Goal: Task Accomplishment & Management: Use online tool/utility

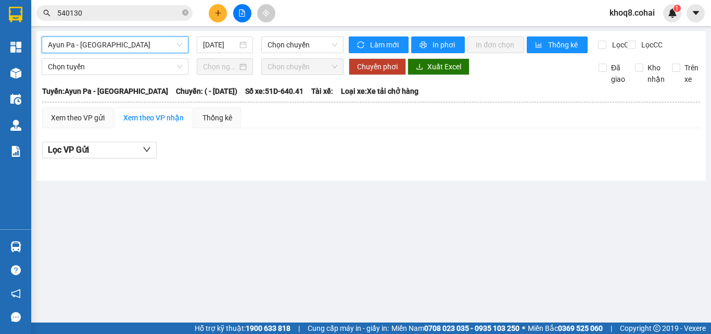
click at [120, 46] on span "Ayun Pa - [GEOGRAPHIC_DATA]" at bounding box center [115, 45] width 134 height 16
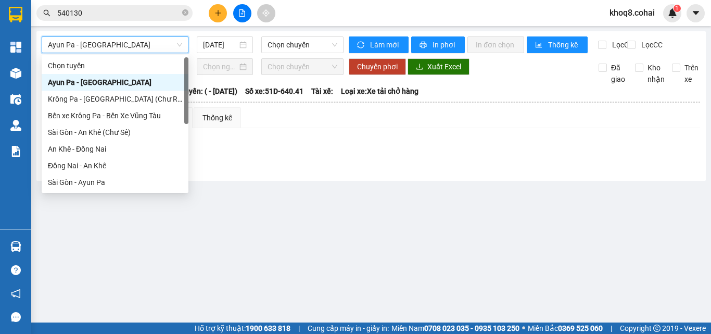
click at [120, 46] on span "Ayun Pa - [GEOGRAPHIC_DATA]" at bounding box center [115, 45] width 134 height 16
click at [152, 46] on span "Ayun Pa - [GEOGRAPHIC_DATA]" at bounding box center [115, 45] width 134 height 16
click at [151, 47] on span "Ayun Pa - [GEOGRAPHIC_DATA]" at bounding box center [115, 45] width 134 height 16
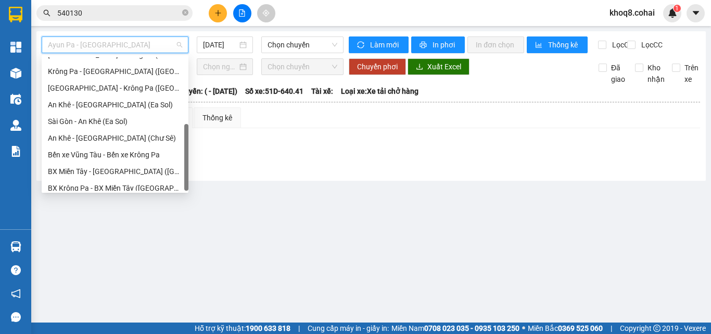
scroll to position [150, 0]
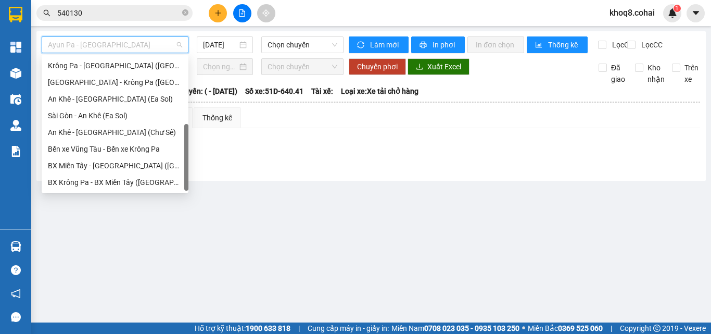
drag, startPoint x: 187, startPoint y: 73, endPoint x: 191, endPoint y: 149, distance: 76.1
click at [191, 149] on body "Kết quả tìm kiếm ( 4 ) Bộ lọc Ngày tạo đơn gần nhất Mã ĐH Trạng thái Món hàng T…" at bounding box center [355, 167] width 711 height 334
click at [100, 77] on div "[GEOGRAPHIC_DATA] - Krông Pa ([GEOGRAPHIC_DATA])" at bounding box center [115, 81] width 134 height 11
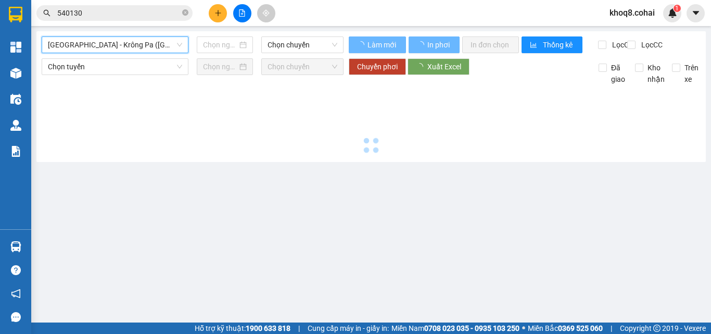
type input "[DATE]"
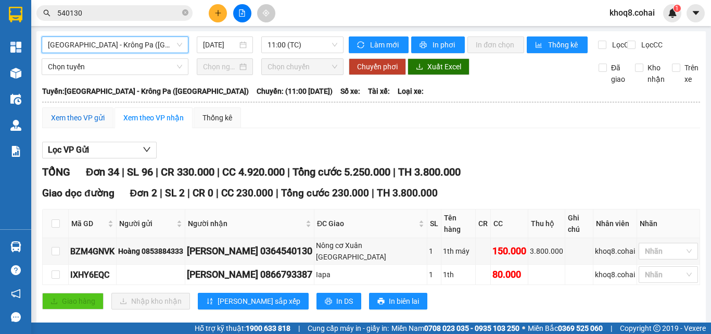
click at [68, 123] on div "Xem theo VP gửi" at bounding box center [78, 117] width 54 height 11
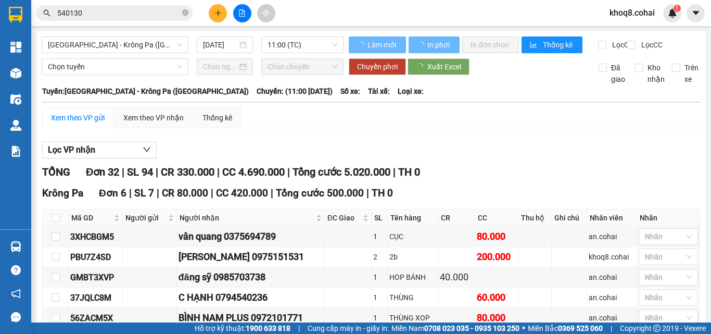
click at [82, 123] on div "Xem theo VP gửi" at bounding box center [78, 117] width 54 height 11
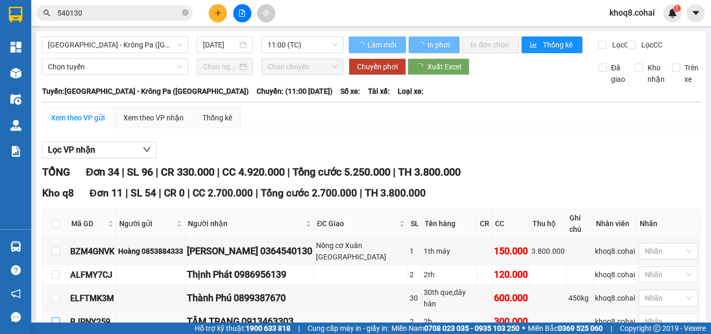
click at [54, 317] on input "checkbox" at bounding box center [56, 321] width 8 height 8
checkbox input "true"
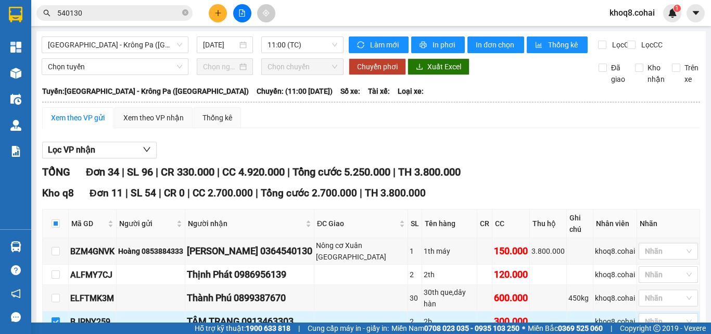
scroll to position [187, 0]
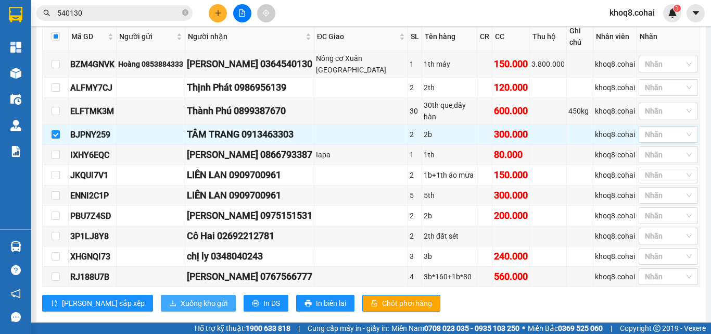
click at [181, 297] on span "Xuống kho gửi" at bounding box center [204, 302] width 47 height 11
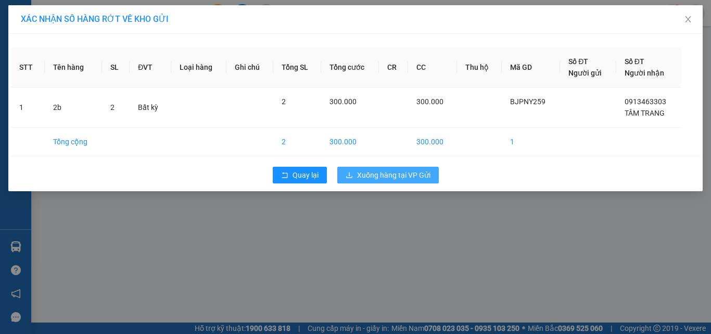
click at [394, 177] on span "Xuống hàng tại VP Gửi" at bounding box center [393, 174] width 73 height 11
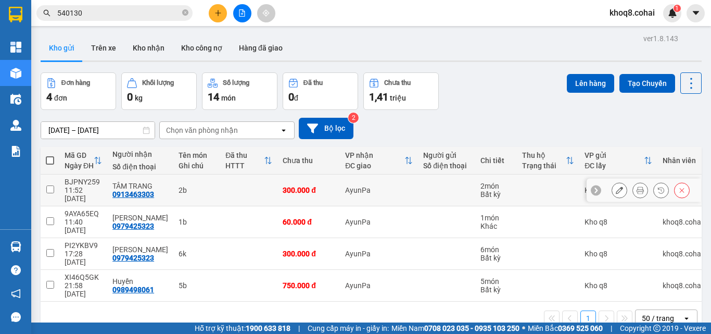
click at [187, 186] on div "2b" at bounding box center [196, 190] width 36 height 8
checkbox input "true"
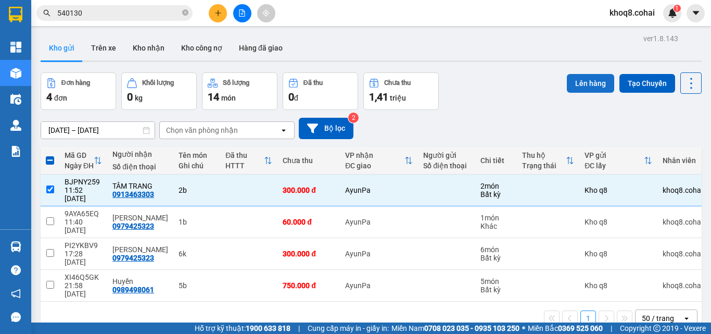
click at [581, 82] on button "Lên hàng" at bounding box center [590, 83] width 47 height 19
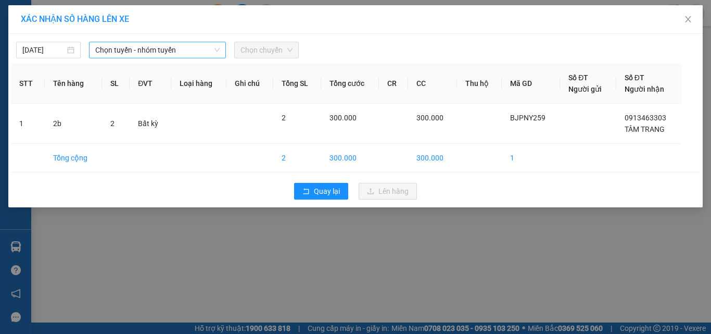
click at [164, 49] on span "Chọn tuyến - nhóm tuyến" at bounding box center [157, 50] width 124 height 16
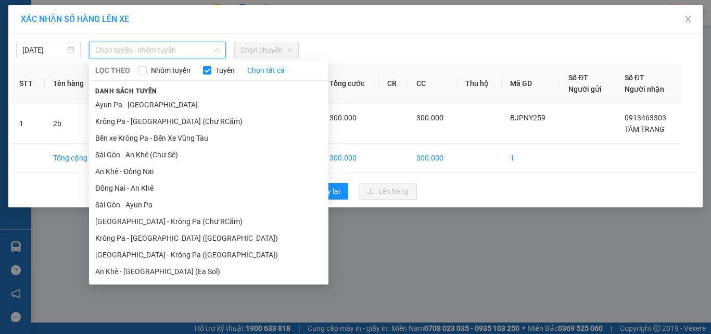
scroll to position [83, 0]
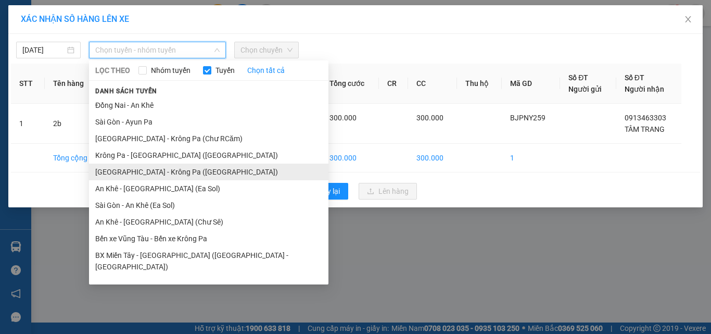
click at [149, 171] on li "[GEOGRAPHIC_DATA] - Krông Pa ([GEOGRAPHIC_DATA])" at bounding box center [208, 171] width 239 height 17
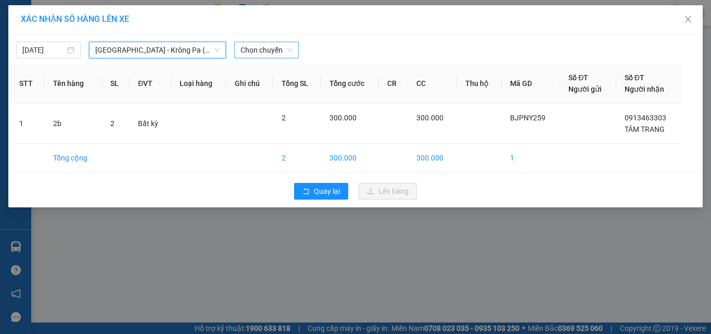
click at [260, 47] on span "Chọn chuyến" at bounding box center [266, 50] width 52 height 16
click at [261, 46] on span "Chọn chuyến" at bounding box center [266, 50] width 52 height 16
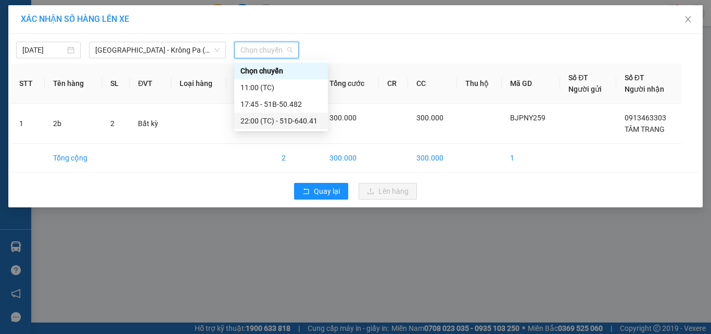
click at [309, 124] on div "22:00 (TC) - 51D-640.41" at bounding box center [280, 120] width 81 height 11
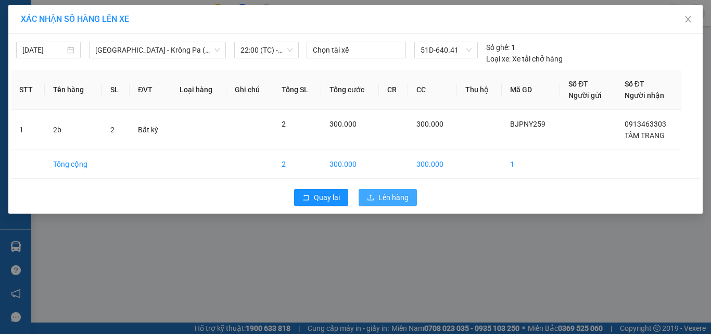
click at [386, 194] on span "Lên hàng" at bounding box center [393, 197] width 30 height 11
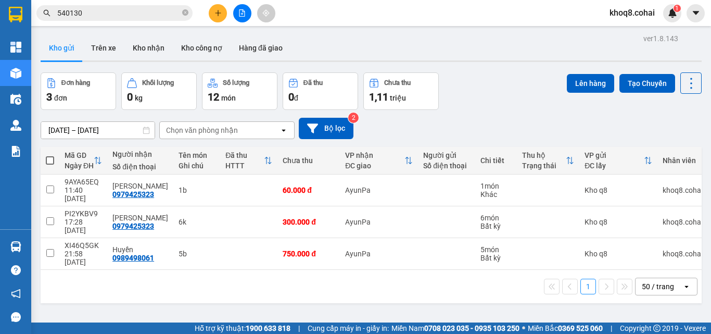
click at [219, 12] on icon "plus" at bounding box center [217, 12] width 7 height 7
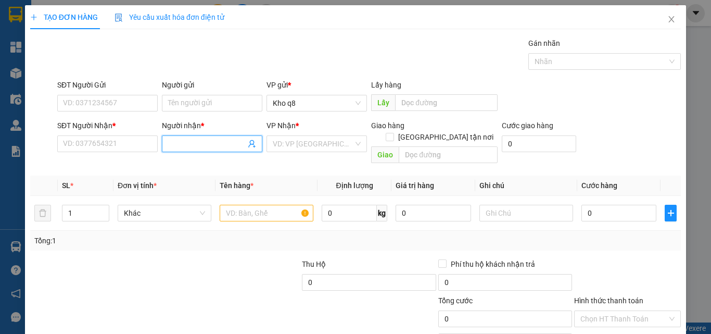
click at [213, 143] on input "Người nhận *" at bounding box center [207, 143] width 78 height 11
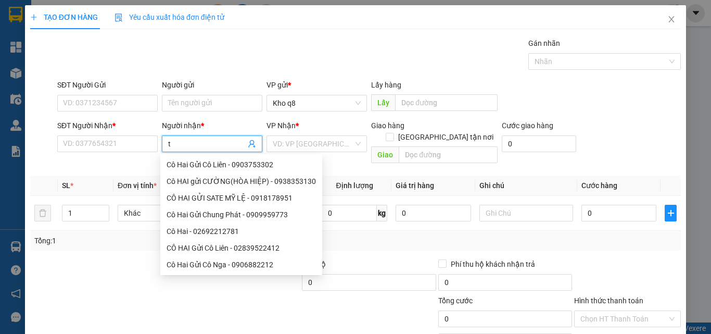
paste input "ải"
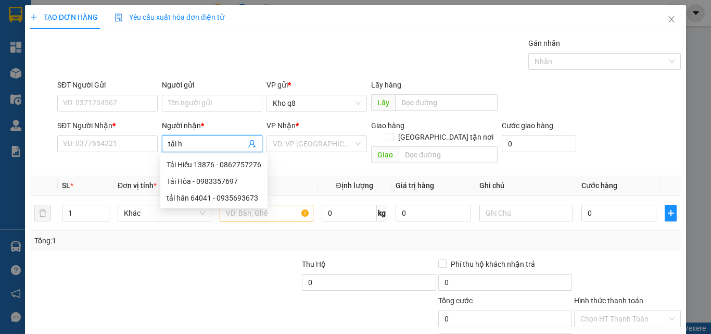
paste input "òa"
type input "tải hòa"
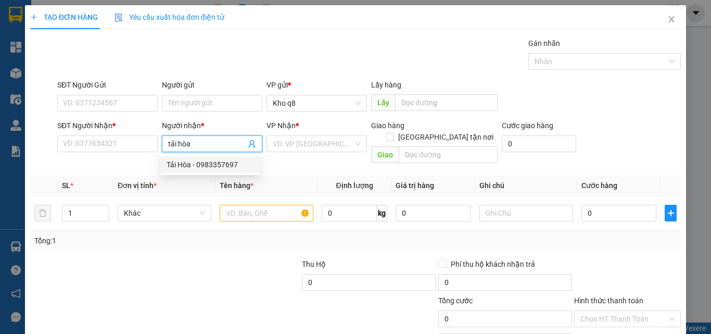
click at [209, 161] on div "Tải Hòa - 0983357697" at bounding box center [210, 164] width 87 height 11
type input "0983357697"
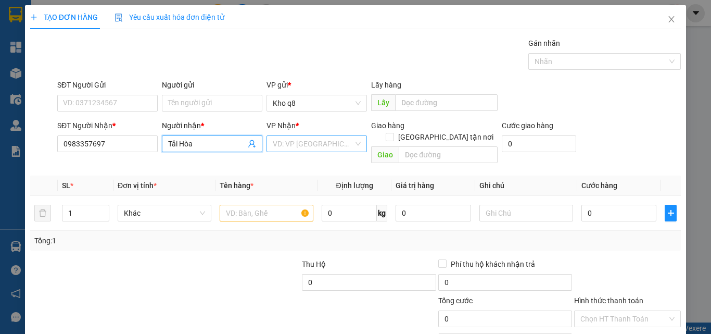
type input "Tải Hòa"
click at [301, 142] on input "search" at bounding box center [313, 144] width 81 height 16
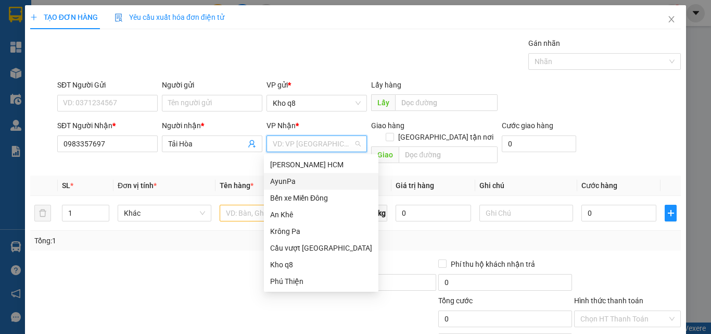
click at [281, 183] on div "AyunPa" at bounding box center [321, 180] width 102 height 11
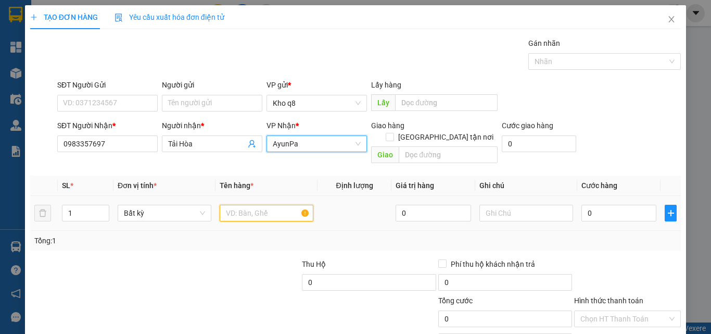
click at [248, 205] on input "text" at bounding box center [267, 213] width 94 height 17
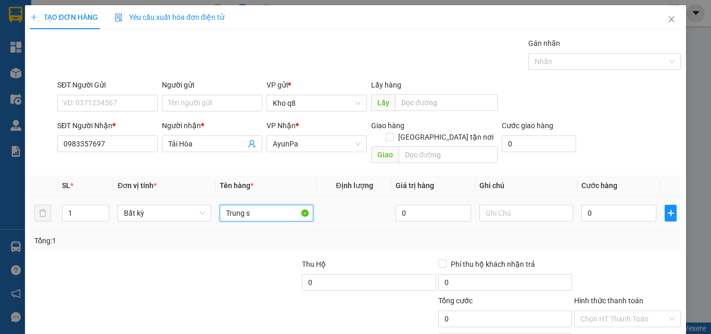
paste input "ă"
paste input "ắt"
type input "Trung sắt 10.500kg*600"
click at [601, 205] on input "0" at bounding box center [618, 213] width 75 height 17
type input "6"
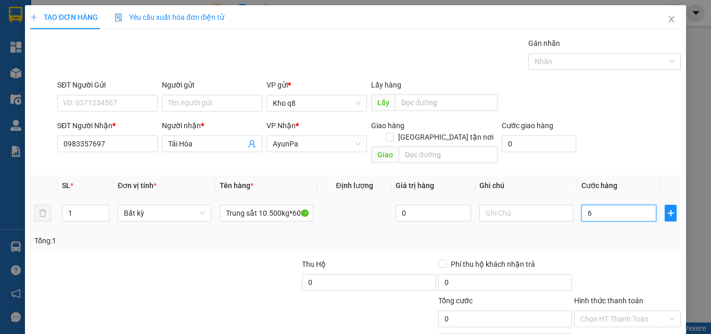
type input "6"
type input "60"
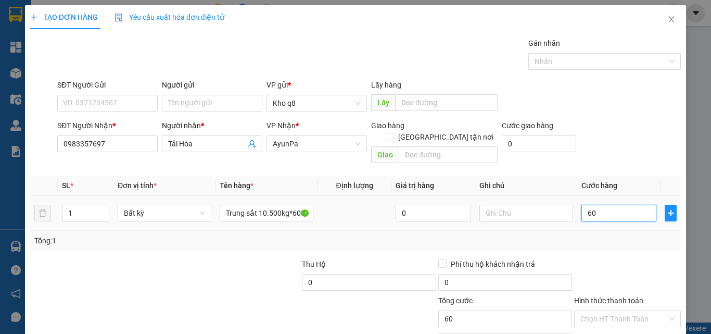
type input "603"
type input "6.030"
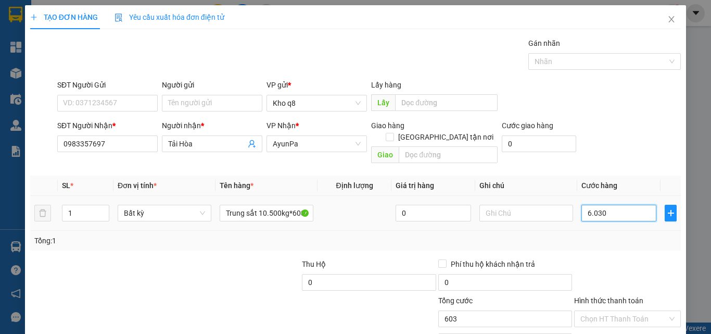
type input "6.030"
click at [595, 205] on input "6.030" at bounding box center [618, 213] width 75 height 17
type input "600"
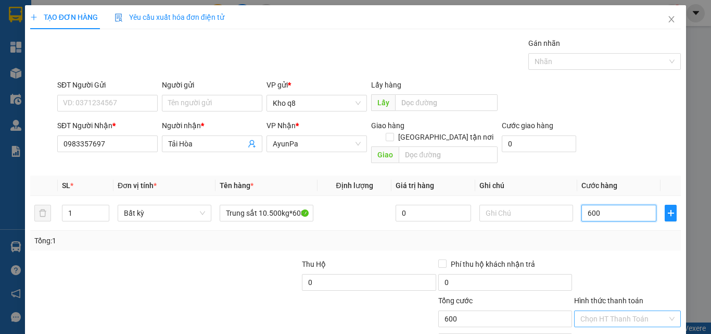
type input "60"
type input "603"
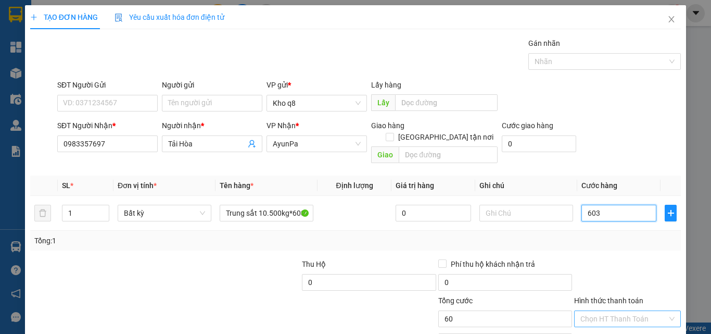
type input "603"
type input "6.030"
type input "603"
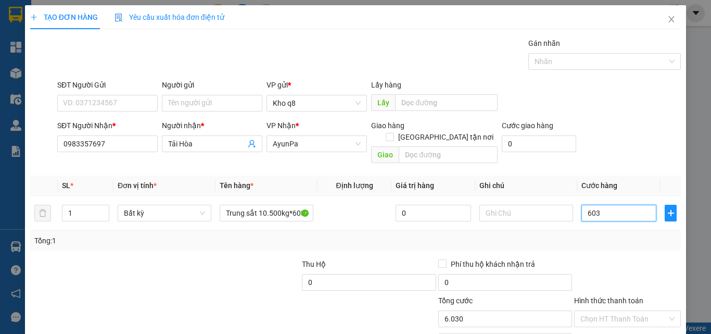
type input "603"
type input "60"
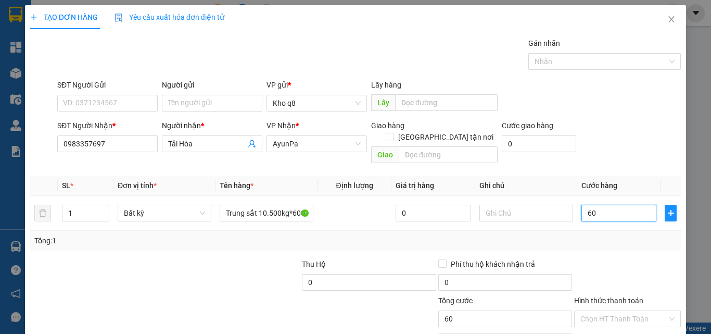
type input "6"
type input "63"
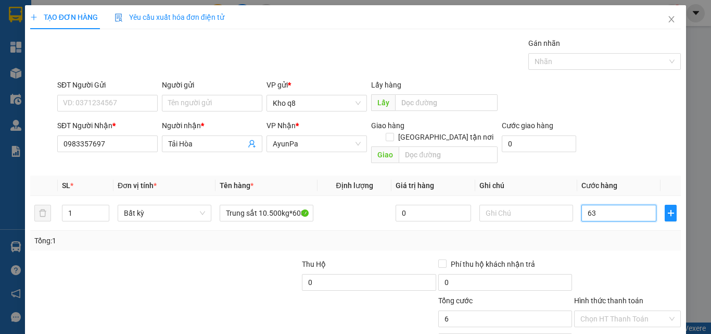
type input "63"
type input "630"
type input "6.300"
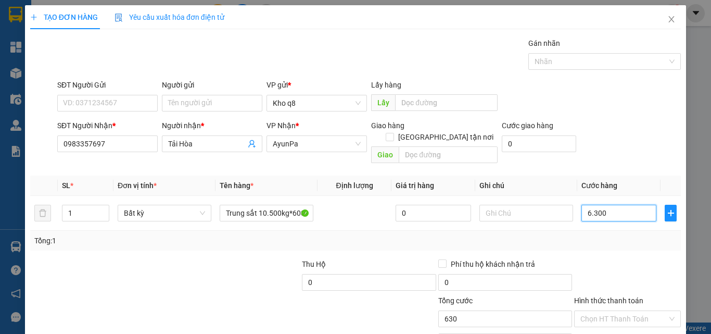
type input "6.300"
click at [667, 209] on icon "plus" at bounding box center [671, 213] width 8 height 8
type input "6.300.000"
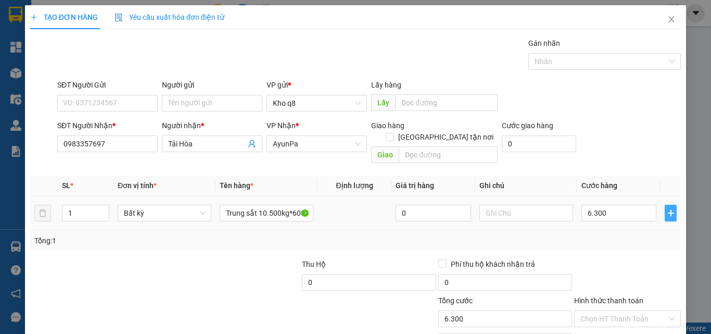
type input "6.300.000"
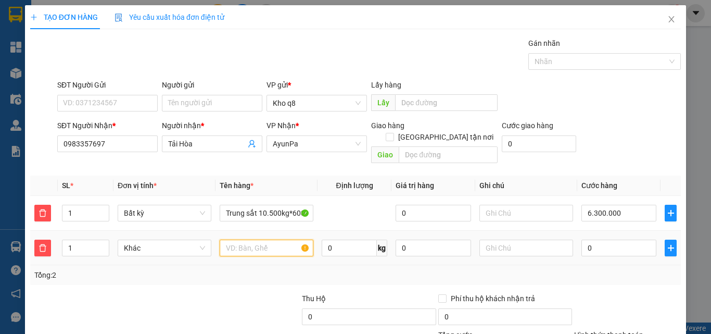
click at [242, 239] on input "text" at bounding box center [267, 247] width 94 height 17
paste input "ă"
paste input "ắt"
type input "Vy sắt 5.200kg*700"
click at [609, 239] on input "0" at bounding box center [618, 247] width 75 height 17
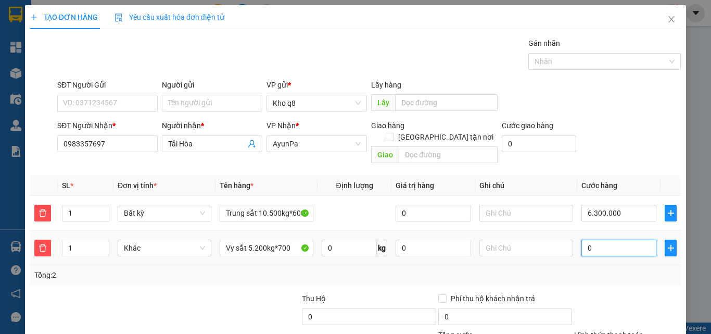
type input "3"
type input "6.300.003"
type input "36"
type input "6.300.036"
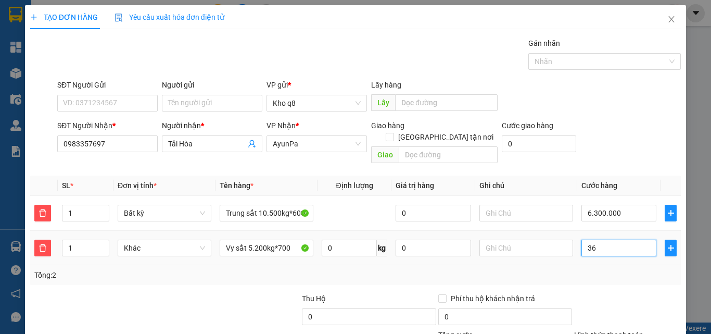
type input "6.300.036"
type input "364"
type input "6.300.364"
type input "3.640"
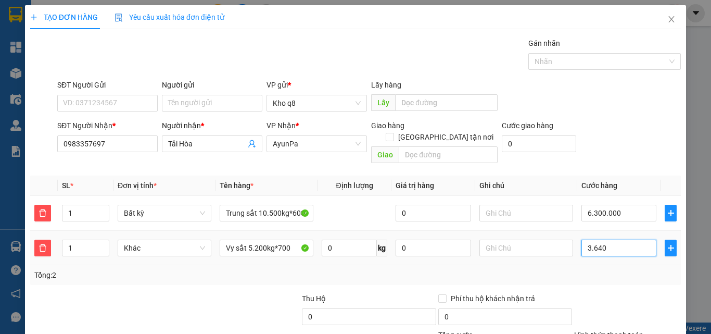
type input "6.303.640"
type input "3.640"
type input "9.940.000"
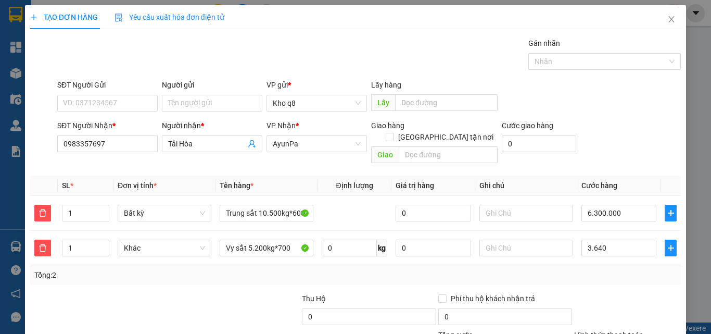
type input "3.640.000"
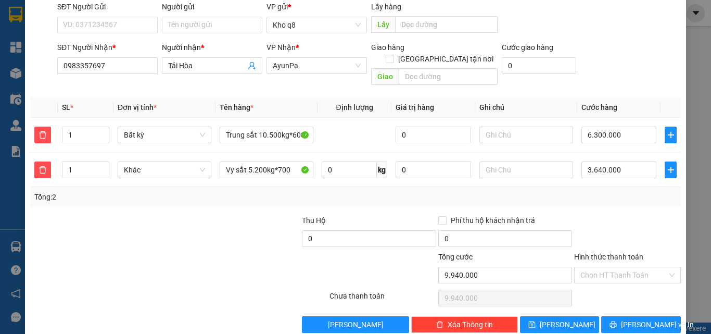
scroll to position [86, 0]
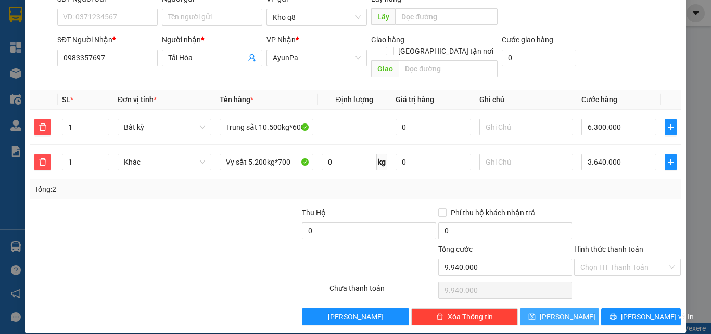
click at [551, 310] on button "[PERSON_NAME]" at bounding box center [560, 316] width 80 height 17
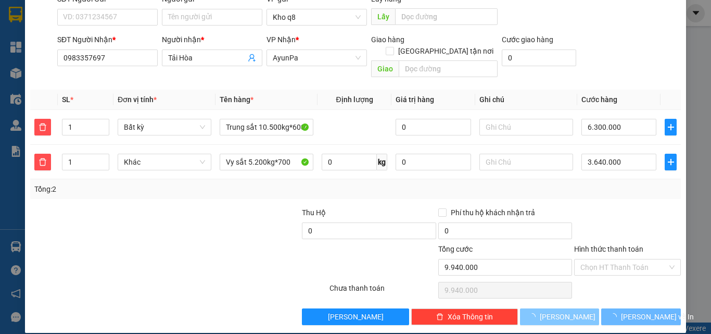
type input "0"
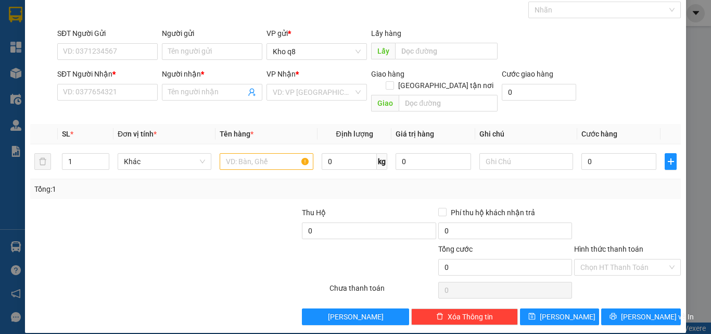
scroll to position [0, 0]
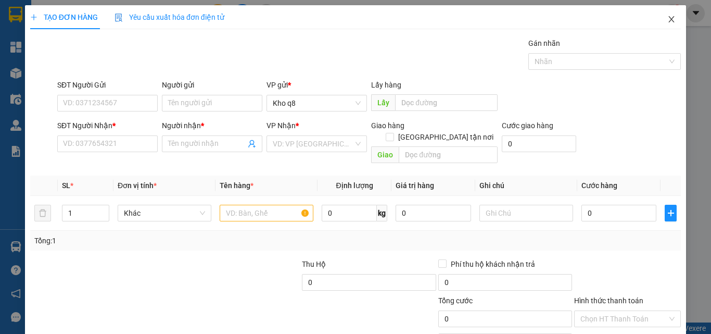
click at [667, 18] on icon "close" at bounding box center [671, 19] width 8 height 8
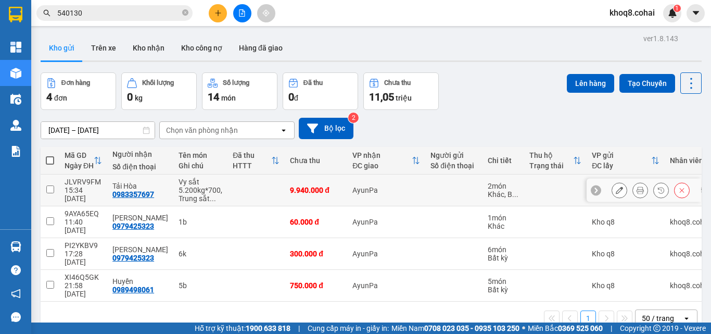
click at [203, 188] on div "Vy sắt 5.200kg*700, Trung sắt ..." at bounding box center [200, 189] width 44 height 25
checkbox input "true"
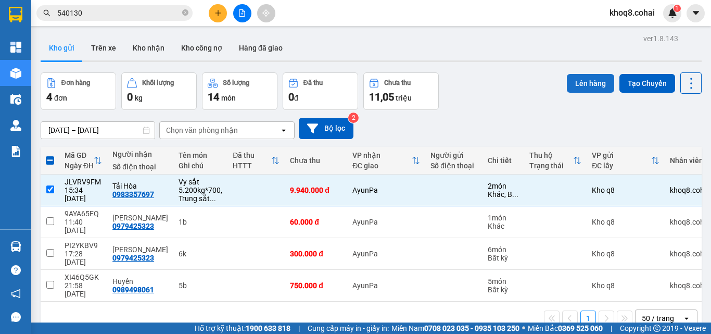
click at [572, 84] on button "Lên hàng" at bounding box center [590, 83] width 47 height 19
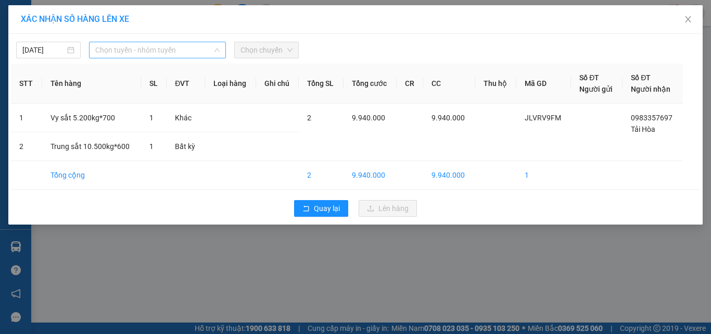
click at [177, 46] on span "Chọn tuyến - nhóm tuyến" at bounding box center [157, 50] width 124 height 16
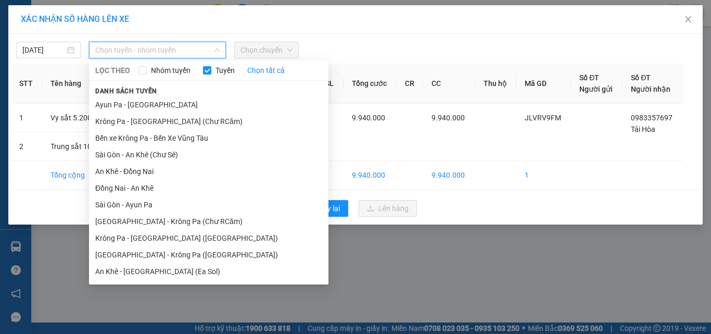
click at [174, 252] on li "[GEOGRAPHIC_DATA] - Krông Pa ([GEOGRAPHIC_DATA])" at bounding box center [208, 254] width 239 height 17
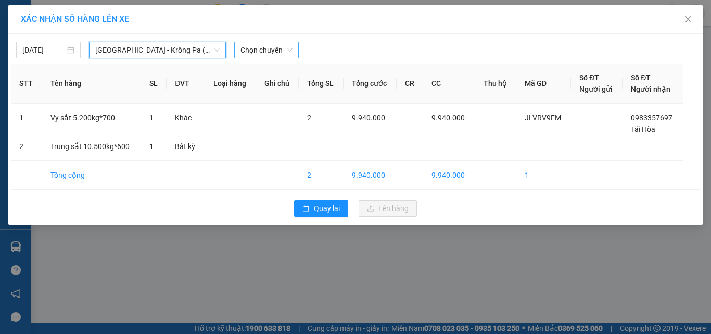
click at [265, 45] on span "Chọn chuyến" at bounding box center [266, 50] width 52 height 16
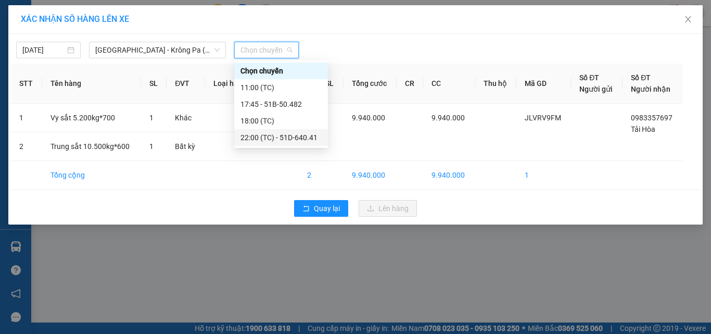
click at [299, 136] on div "22:00 (TC) - 51D-640.41" at bounding box center [280, 137] width 81 height 11
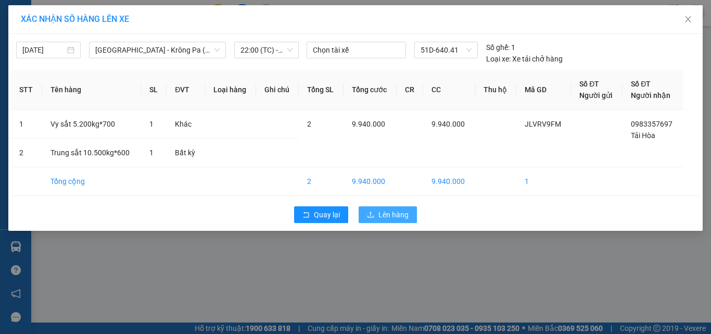
click at [385, 210] on span "Lên hàng" at bounding box center [393, 214] width 30 height 11
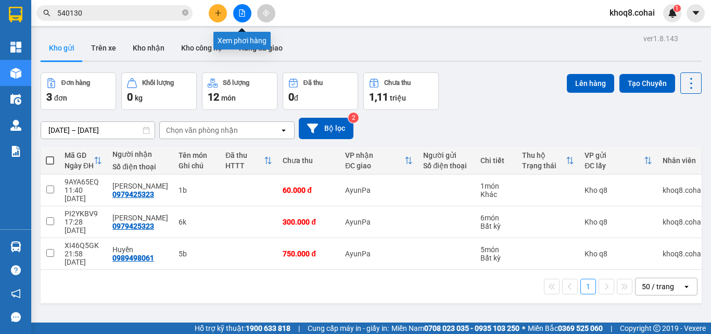
click at [243, 9] on button at bounding box center [242, 13] width 18 height 18
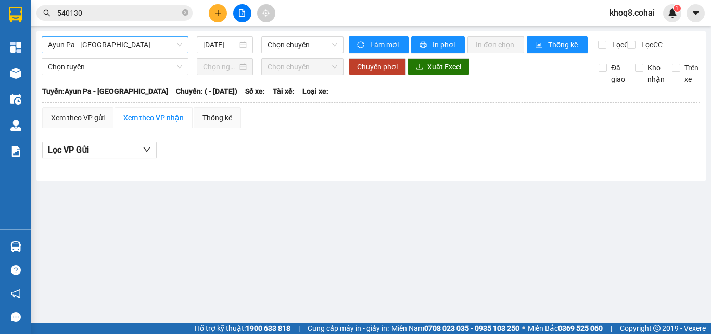
click at [119, 45] on span "Ayun Pa - [GEOGRAPHIC_DATA]" at bounding box center [115, 45] width 134 height 16
click at [158, 44] on span "Ayun Pa - [GEOGRAPHIC_DATA]" at bounding box center [115, 45] width 134 height 16
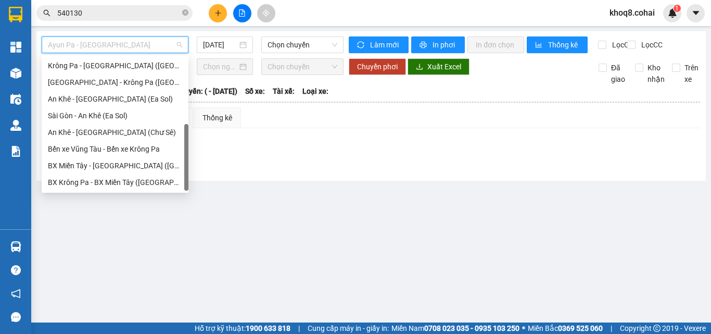
scroll to position [150, 0]
drag, startPoint x: 185, startPoint y: 77, endPoint x: 162, endPoint y: 256, distance: 179.9
click at [162, 256] on body "Kết quả tìm kiếm ( 4 ) Bộ lọc Ngày tạo đơn gần nhất Mã ĐH Trạng thái Món hàng T…" at bounding box center [355, 167] width 711 height 334
click at [114, 81] on div "[GEOGRAPHIC_DATA] - Krông Pa ([GEOGRAPHIC_DATA])" at bounding box center [115, 81] width 134 height 11
click at [114, 74] on span "Chọn tuyến" at bounding box center [115, 67] width 134 height 16
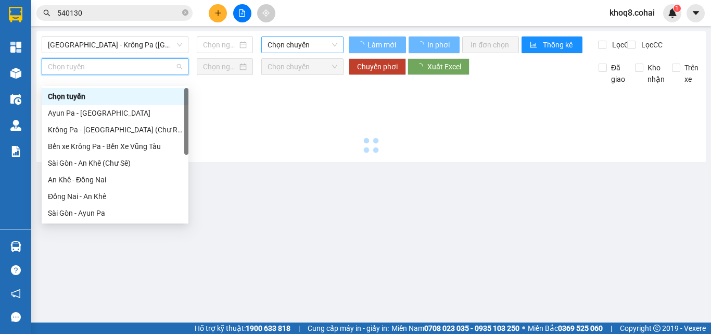
click at [284, 44] on span "Chọn chuyến" at bounding box center [302, 45] width 70 height 16
type input "[DATE]"
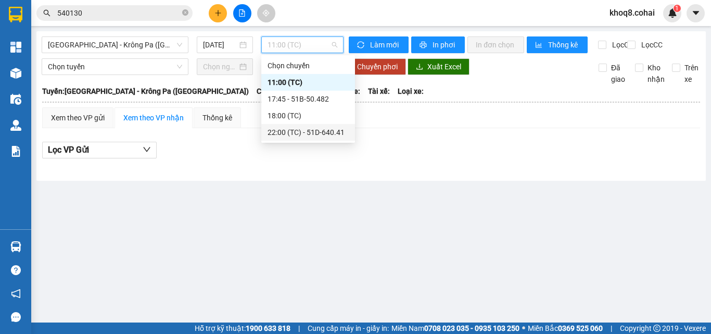
click at [330, 133] on div "22:00 (TC) - 51D-640.41" at bounding box center [307, 131] width 81 height 11
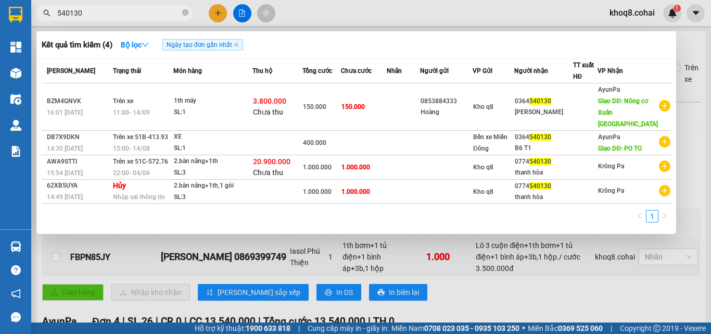
click at [136, 10] on input "540130" at bounding box center [118, 12] width 123 height 11
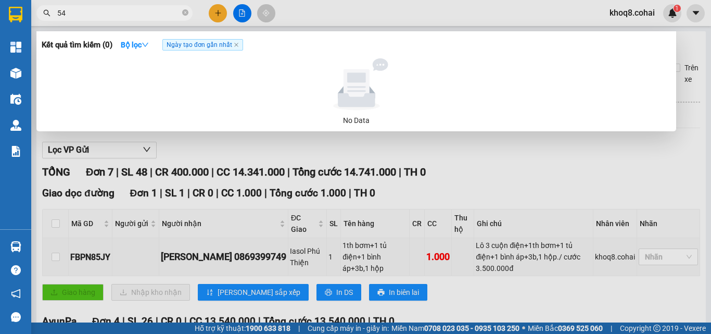
type input "5"
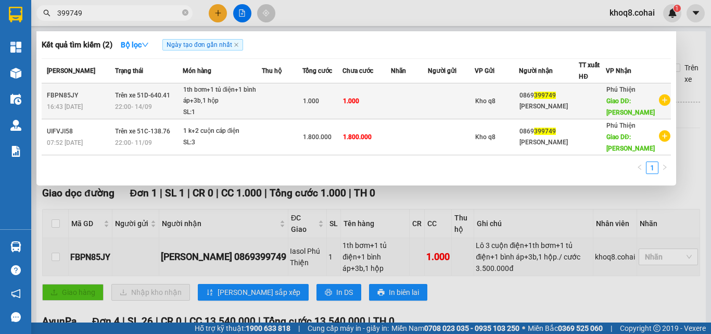
type input "399749"
click at [400, 104] on td at bounding box center [409, 101] width 37 height 36
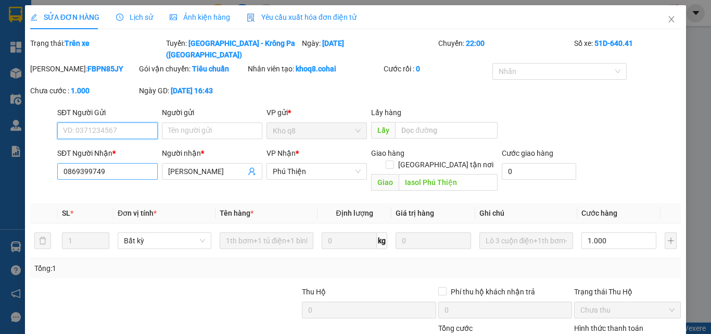
type input "0869399749"
type input "[PERSON_NAME]"
type input "Iasol Phú Thiện"
type input "1.000"
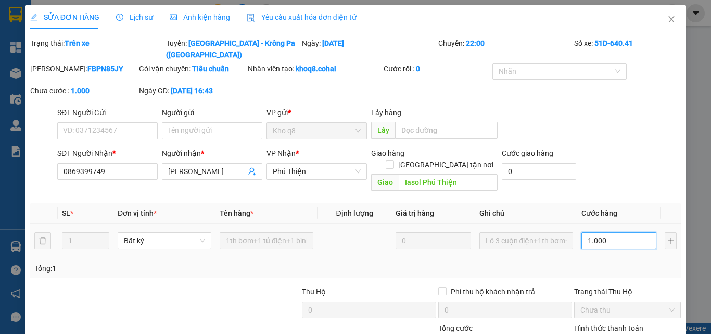
click at [614, 232] on input "1.000" at bounding box center [618, 240] width 75 height 17
type input "1"
type input "17"
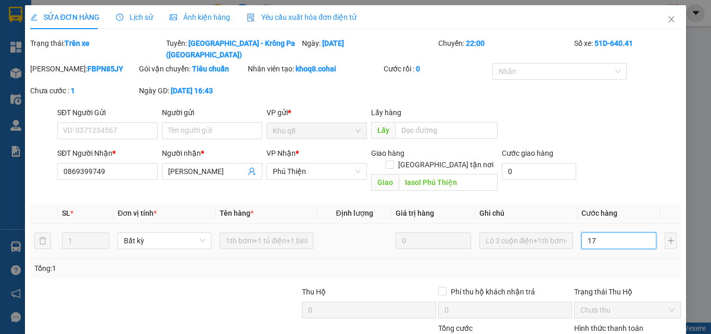
type input "17"
type input "170"
type input "1.700"
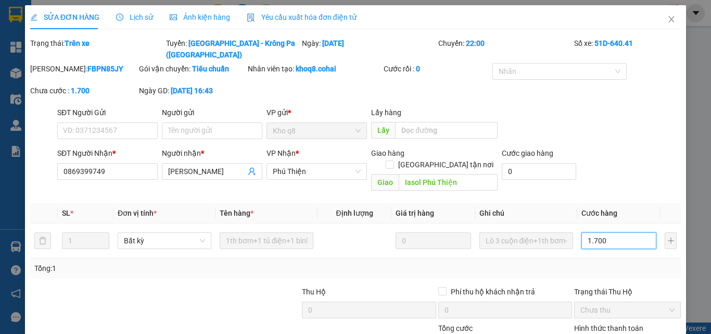
type input "1.700"
type input "1.700.000"
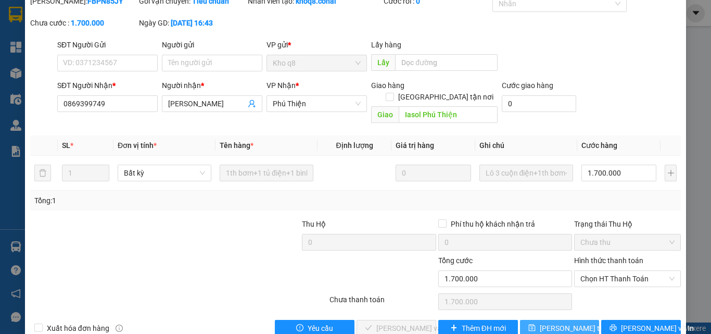
click at [555, 322] on span "[PERSON_NAME] thay đổi" at bounding box center [581, 327] width 83 height 11
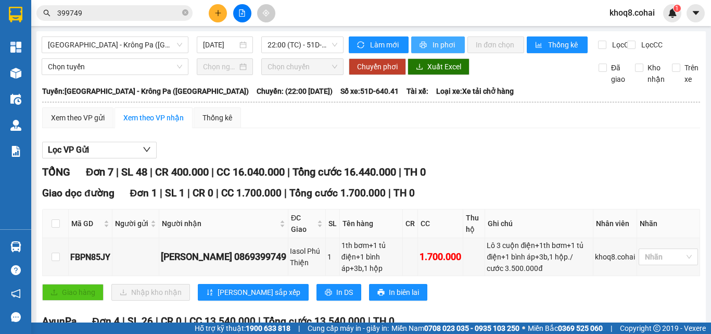
click at [444, 42] on span "In phơi" at bounding box center [444, 44] width 24 height 11
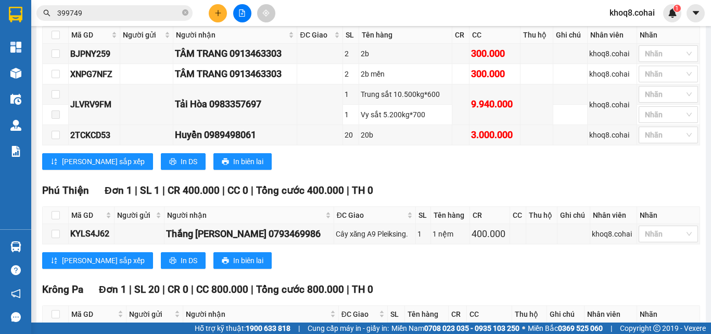
scroll to position [315, 0]
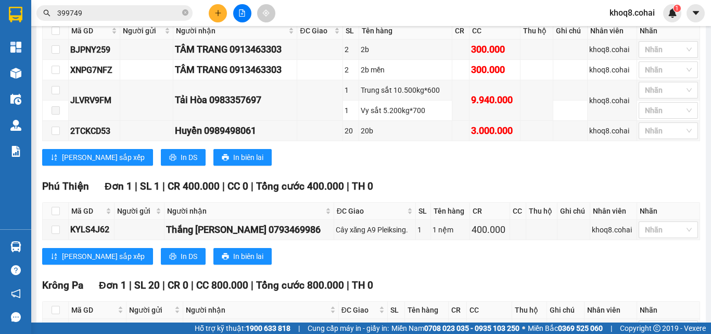
click at [113, 12] on input "399749" at bounding box center [118, 12] width 123 height 11
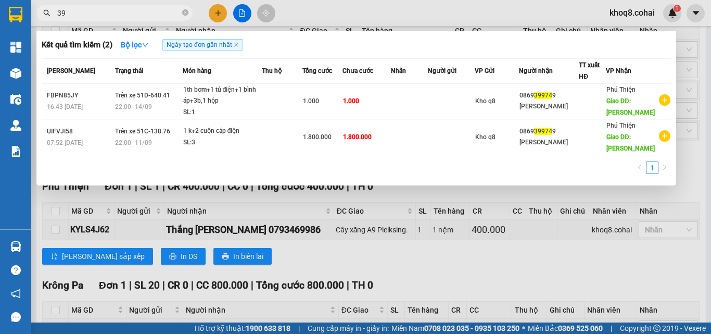
type input "3"
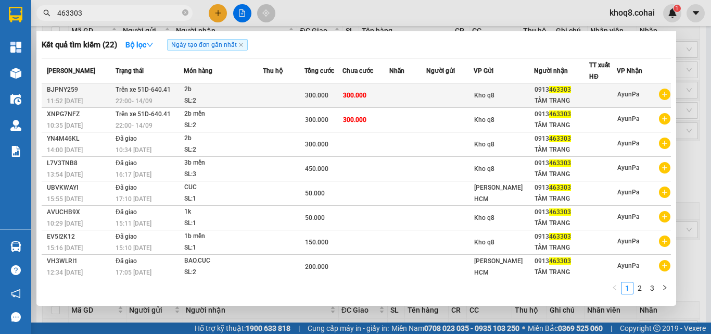
type input "463303"
click at [402, 96] on td at bounding box center [407, 95] width 37 height 24
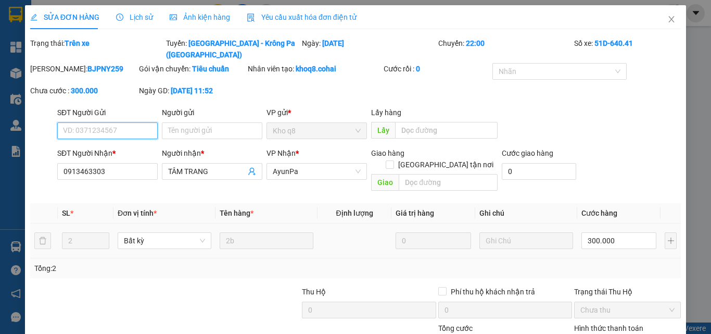
type input "0913463303"
type input "TÂM TRANG"
type input "300.000"
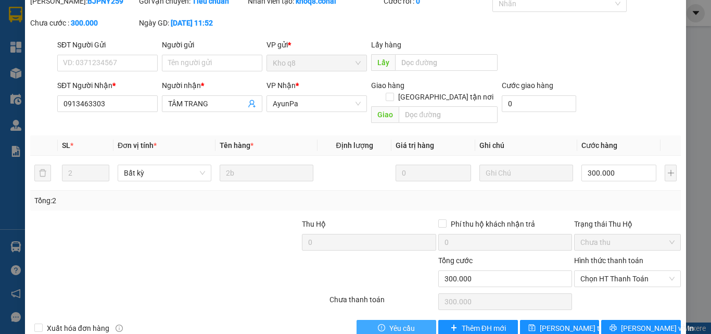
click at [393, 322] on span "Yêu cầu" at bounding box center [401, 327] width 25 height 11
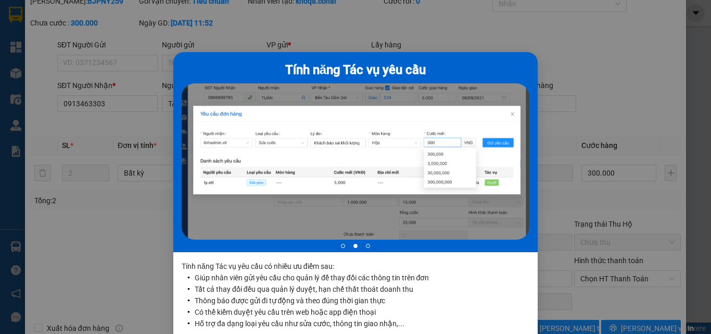
click at [625, 276] on div "Tính năng Tác vụ yêu cầu 2 of 3 Tính năng Tác vụ yêu cầu có nhiều ưu điểm sau: …" at bounding box center [355, 167] width 711 height 334
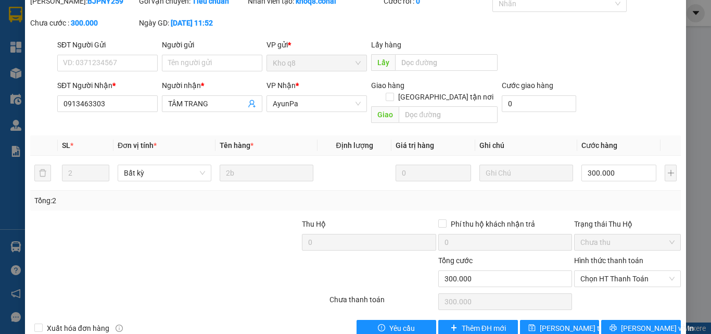
scroll to position [0, 0]
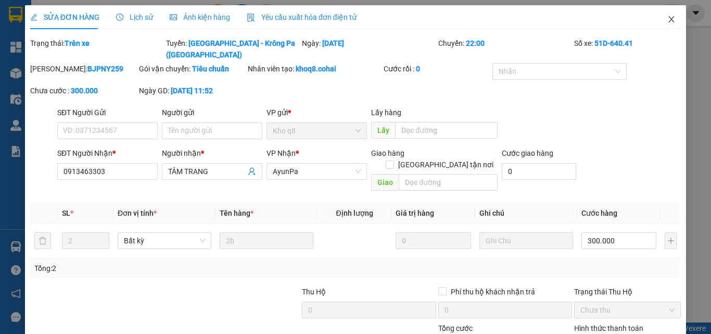
click at [667, 18] on icon "close" at bounding box center [671, 19] width 8 height 8
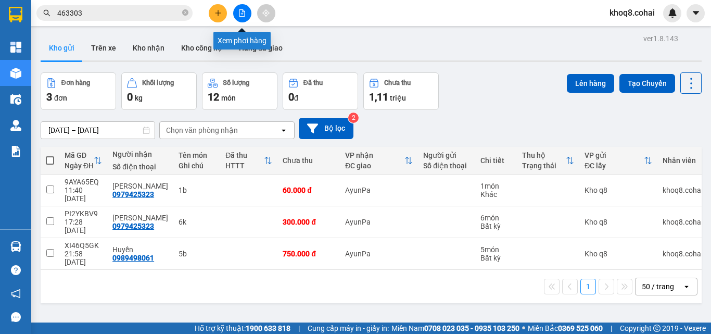
click at [246, 13] on button at bounding box center [242, 13] width 18 height 18
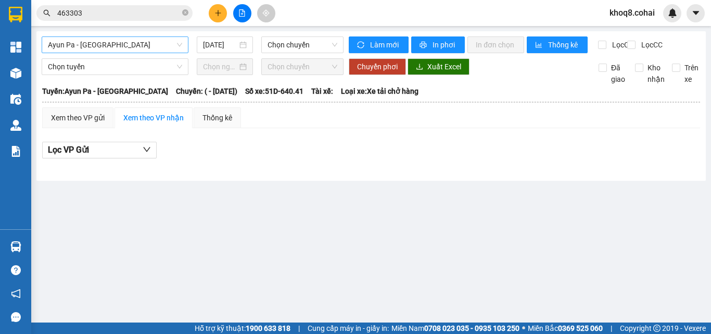
click at [117, 46] on span "Ayun Pa - [GEOGRAPHIC_DATA]" at bounding box center [115, 45] width 134 height 16
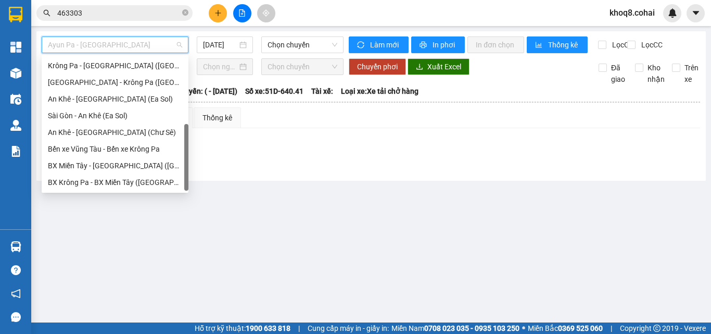
scroll to position [150, 0]
drag, startPoint x: 186, startPoint y: 83, endPoint x: 155, endPoint y: 295, distance: 213.6
click at [155, 295] on body "Kết quả tìm kiếm ( 22 ) Bộ lọc Ngày tạo đơn gần nhất Mã ĐH Trạng thái Món hàng …" at bounding box center [355, 167] width 711 height 334
click at [142, 43] on span "Ayun Pa - [GEOGRAPHIC_DATA]" at bounding box center [115, 45] width 134 height 16
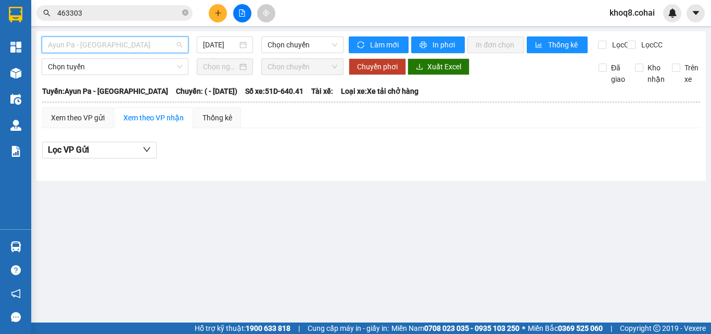
scroll to position [17, 0]
click at [142, 43] on span "Ayun Pa - [GEOGRAPHIC_DATA]" at bounding box center [115, 45] width 134 height 16
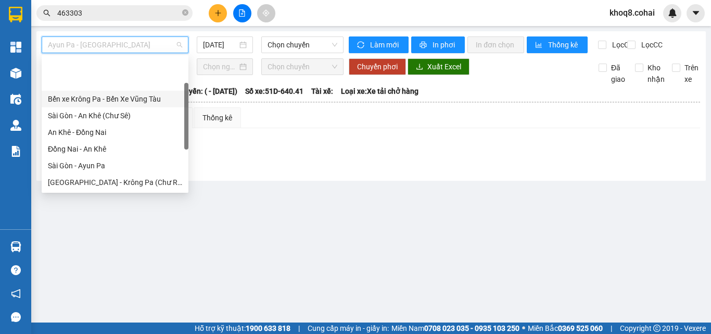
scroll to position [150, 0]
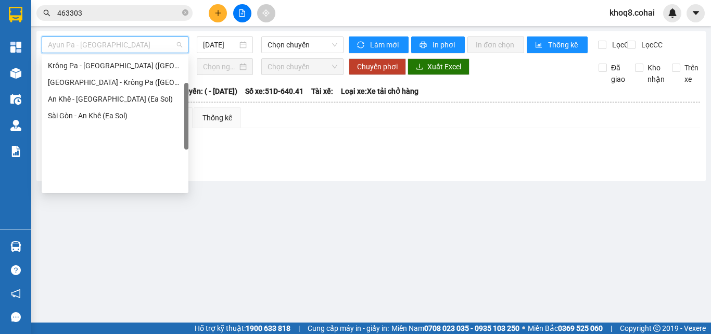
drag, startPoint x: 186, startPoint y: 97, endPoint x: 145, endPoint y: 270, distance: 177.1
click at [145, 270] on body "Kết quả tìm kiếm ( 22 ) Bộ lọc Ngày tạo đơn gần nhất Mã ĐH Trạng thái Món hàng …" at bounding box center [355, 167] width 711 height 334
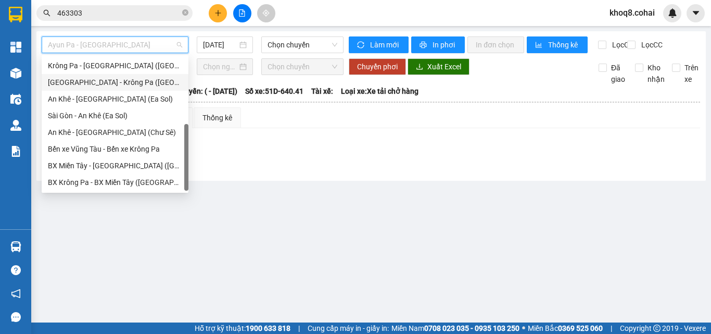
click at [120, 81] on div "[GEOGRAPHIC_DATA] - Krông Pa ([GEOGRAPHIC_DATA])" at bounding box center [115, 81] width 134 height 11
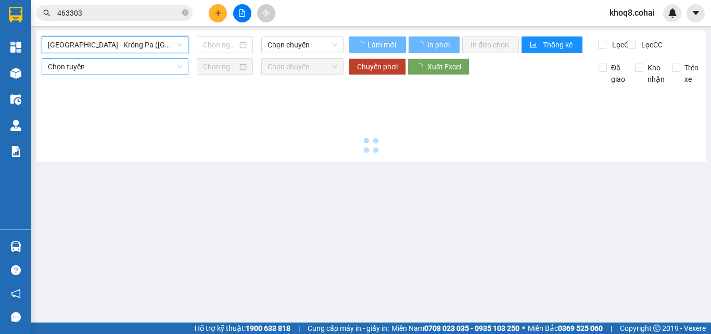
type input "[DATE]"
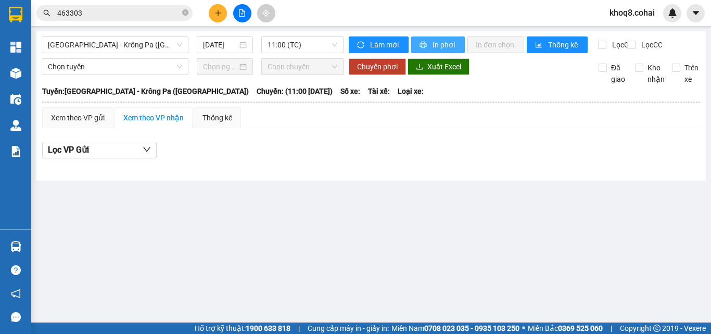
click at [426, 47] on icon "printer" at bounding box center [422, 44] width 7 height 7
click at [88, 123] on div "Xem theo VP gửi" at bounding box center [78, 117] width 54 height 11
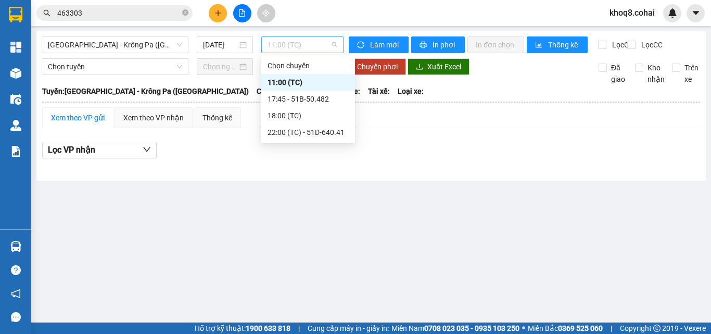
click at [312, 46] on span "11:00 (TC)" at bounding box center [302, 45] width 70 height 16
click at [321, 132] on div "22:00 (TC) - 51D-640.41" at bounding box center [307, 131] width 81 height 11
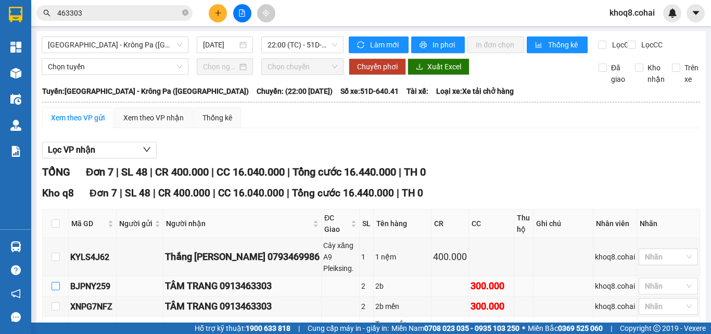
click at [56, 282] on input "checkbox" at bounding box center [56, 286] width 8 height 8
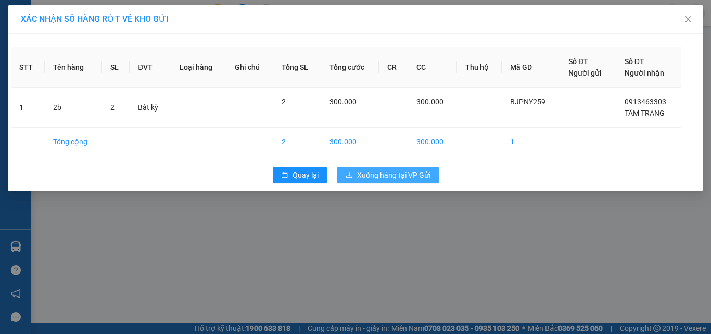
click at [393, 174] on span "Xuống hàng tại VP Gửi" at bounding box center [393, 174] width 73 height 11
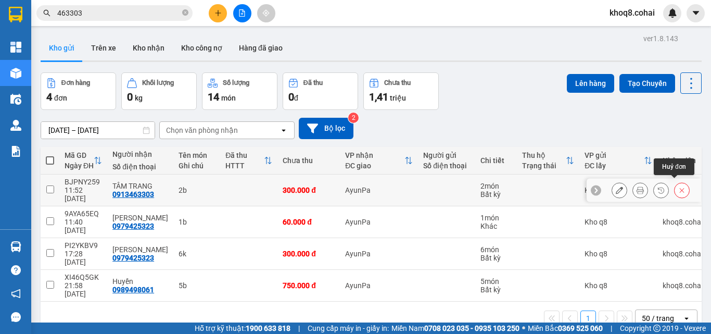
click at [679, 185] on button at bounding box center [681, 190] width 15 height 18
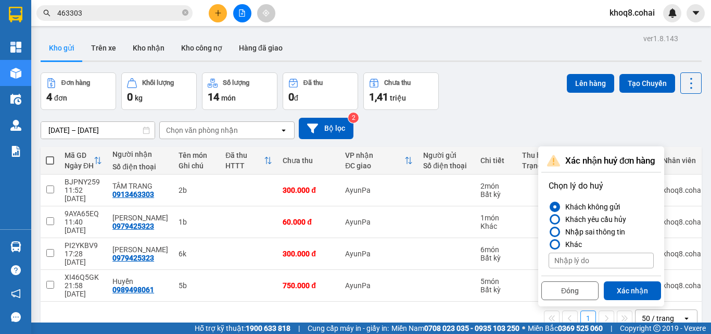
click at [588, 265] on input at bounding box center [600, 260] width 105 height 16
paste input "ùng"
paste input "đ"
paste input "ơn"
type input "trùng đơn"
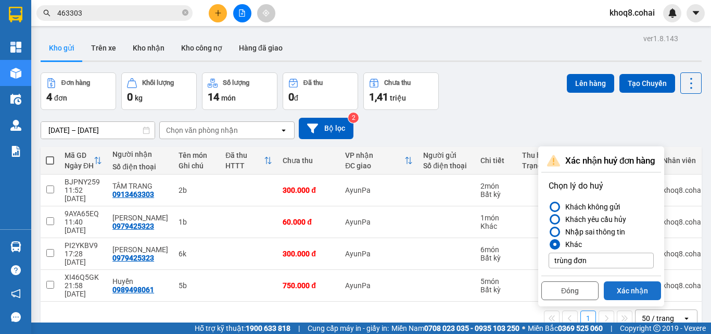
click at [635, 289] on button "Xác nhận" at bounding box center [632, 290] width 57 height 19
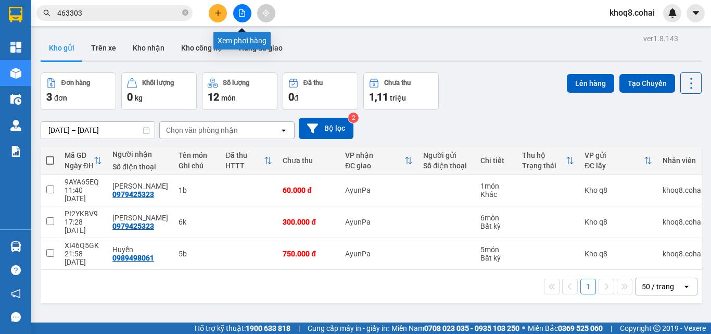
click at [240, 13] on icon "file-add" at bounding box center [241, 12] width 7 height 7
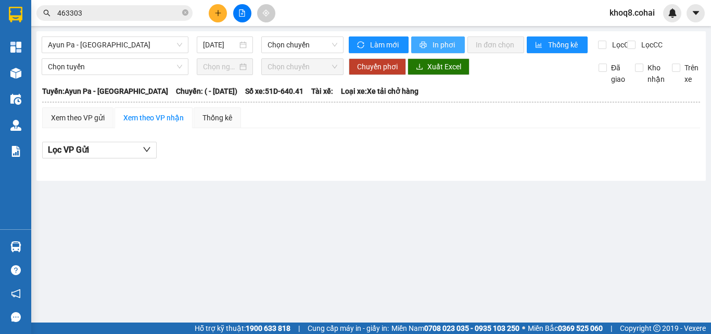
click at [438, 44] on span "In phơi" at bounding box center [444, 44] width 24 height 11
click at [132, 46] on span "Ayun Pa - [GEOGRAPHIC_DATA]" at bounding box center [115, 45] width 134 height 16
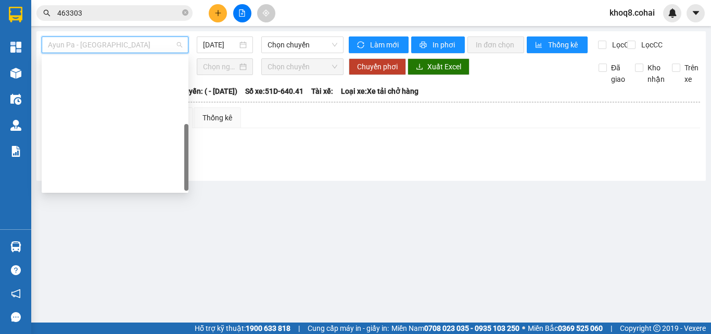
drag, startPoint x: 187, startPoint y: 80, endPoint x: 158, endPoint y: 309, distance: 230.9
click at [158, 309] on body "Kết quả tìm kiếm ( 22 ) Bộ lọc Ngày tạo đơn gần nhất Mã ĐH Trạng thái Món hàng …" at bounding box center [355, 167] width 711 height 334
click at [107, 226] on div "[GEOGRAPHIC_DATA] - Krông Pa ([GEOGRAPHIC_DATA])" at bounding box center [115, 231] width 134 height 11
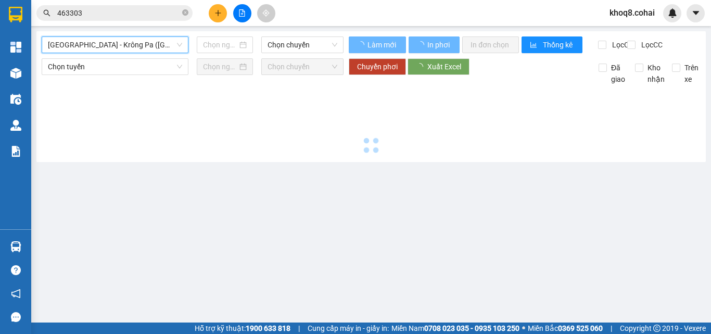
type input "[DATE]"
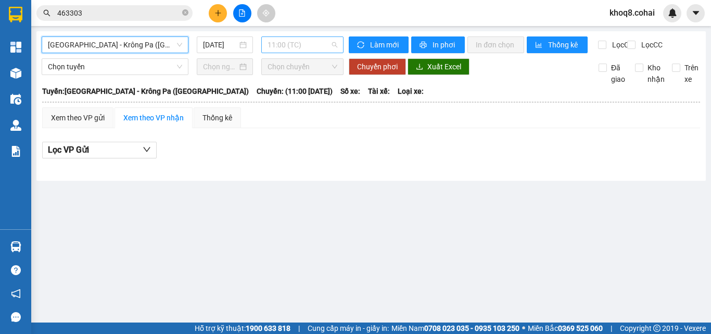
click at [311, 43] on span "11:00 (TC)" at bounding box center [302, 45] width 70 height 16
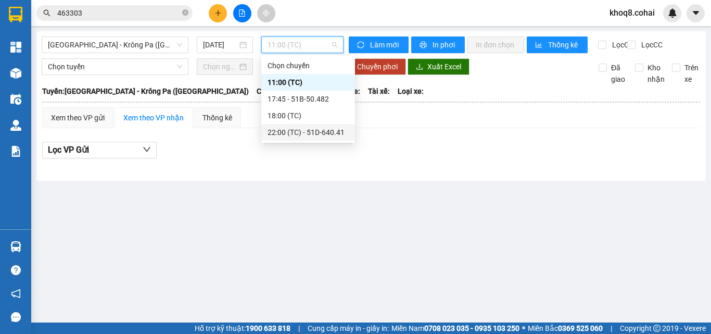
click at [323, 130] on div "22:00 (TC) - 51D-640.41" at bounding box center [307, 131] width 81 height 11
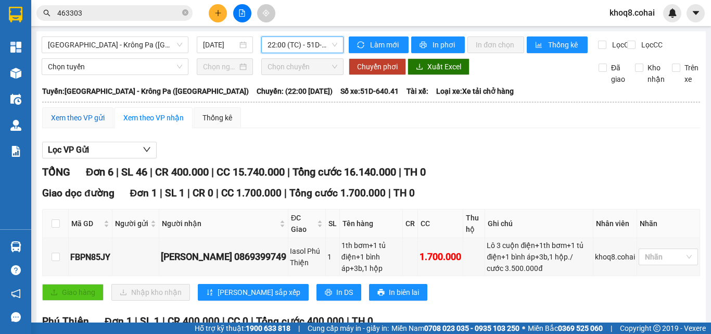
click at [86, 123] on div "Xem theo VP gửi" at bounding box center [78, 117] width 54 height 11
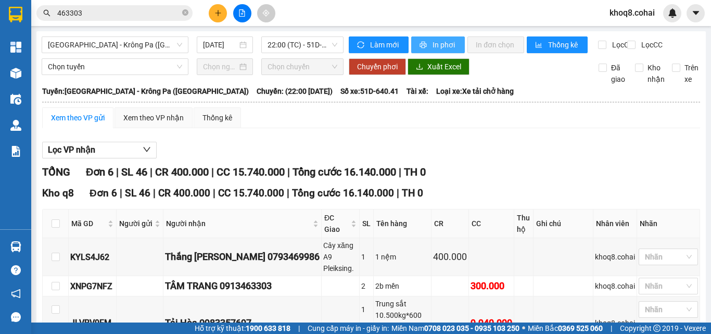
click at [440, 43] on span "In phơi" at bounding box center [444, 44] width 24 height 11
